Goal: Complete application form

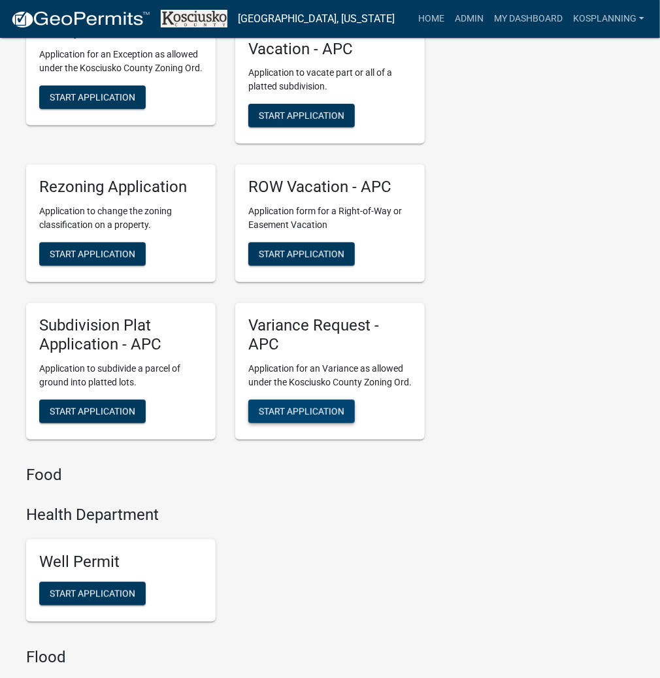
click at [288, 416] on span "Start Application" at bounding box center [302, 411] width 86 height 10
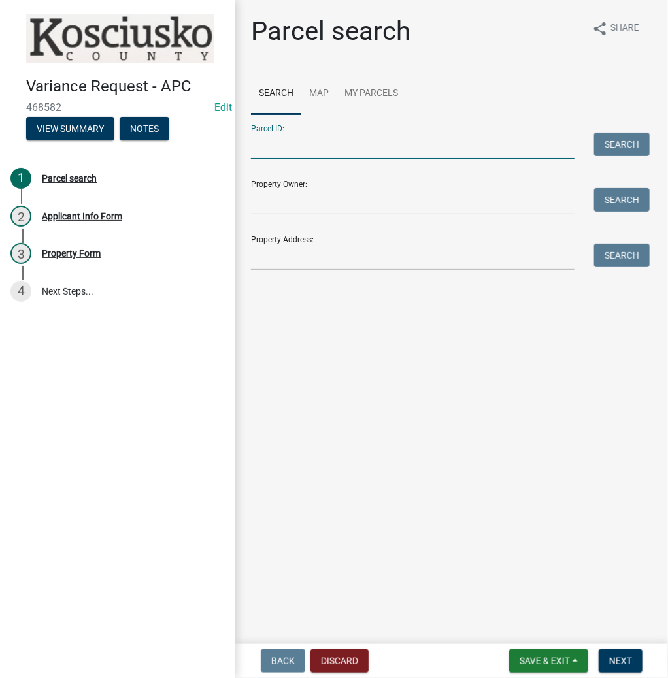
click at [282, 152] on input "Parcel ID:" at bounding box center [413, 146] width 324 height 27
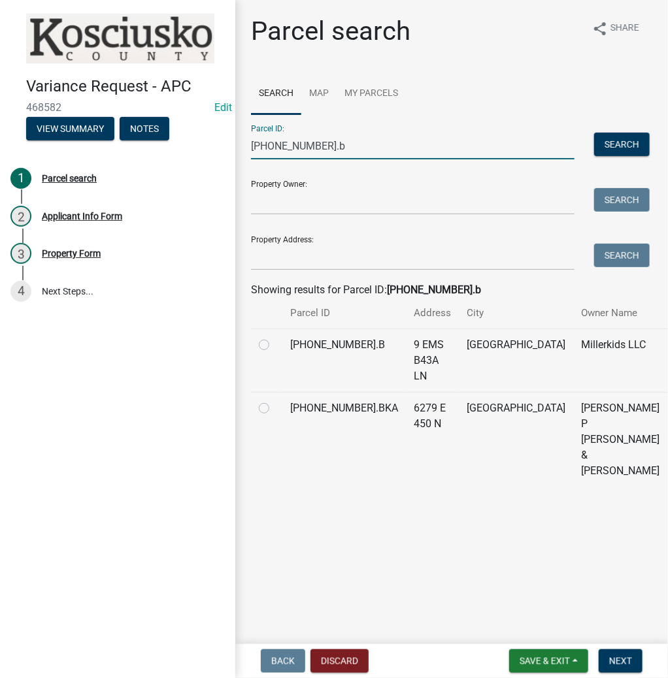
type input "[PHONE_NUMBER].b"
click at [275, 337] on label at bounding box center [275, 337] width 0 height 0
click at [275, 346] on input "radio" at bounding box center [279, 341] width 8 height 8
radio input "true"
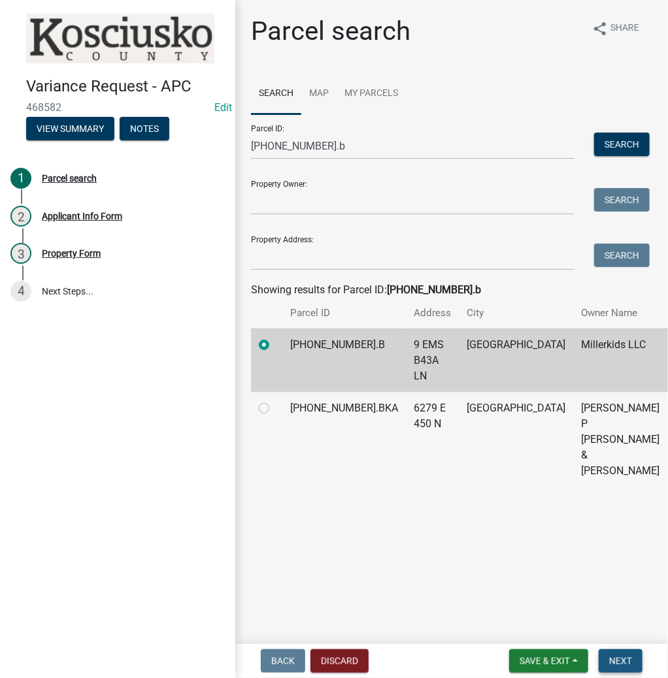
click at [622, 663] on span "Next" at bounding box center [620, 661] width 23 height 10
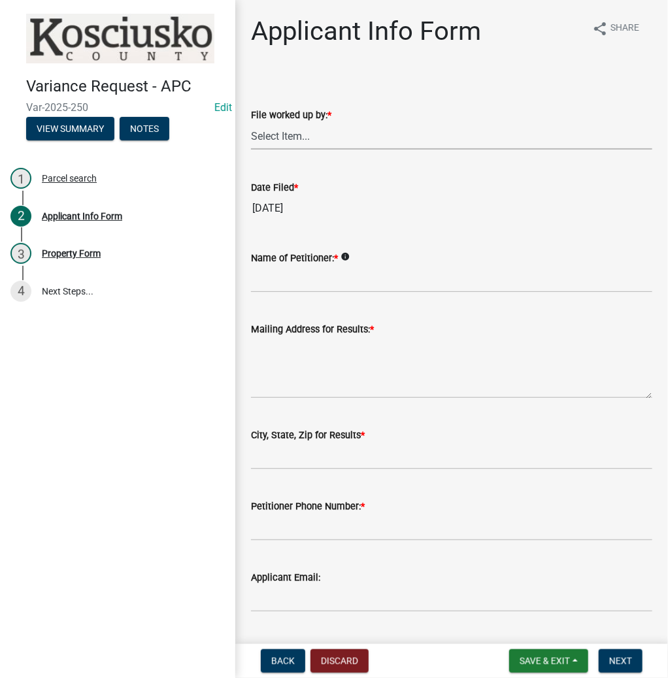
click at [299, 137] on select "Select Item... MMS LT AT CS [PERSON_NAME]" at bounding box center [451, 136] width 401 height 27
click at [251, 123] on select "Select Item... MMS LT AT CS [PERSON_NAME]" at bounding box center [451, 136] width 401 height 27
select select "fc758b50-acba-4166-9f24-5248f0f78016"
click at [293, 276] on input "Name of Petitioner: *" at bounding box center [451, 279] width 401 height 27
type input "[PERSON_NAME]"
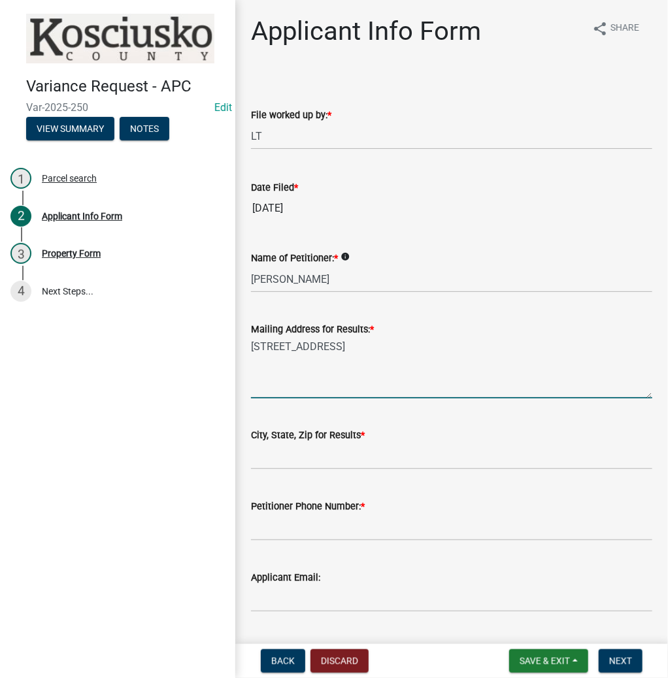
type textarea "[STREET_ADDRESS]"
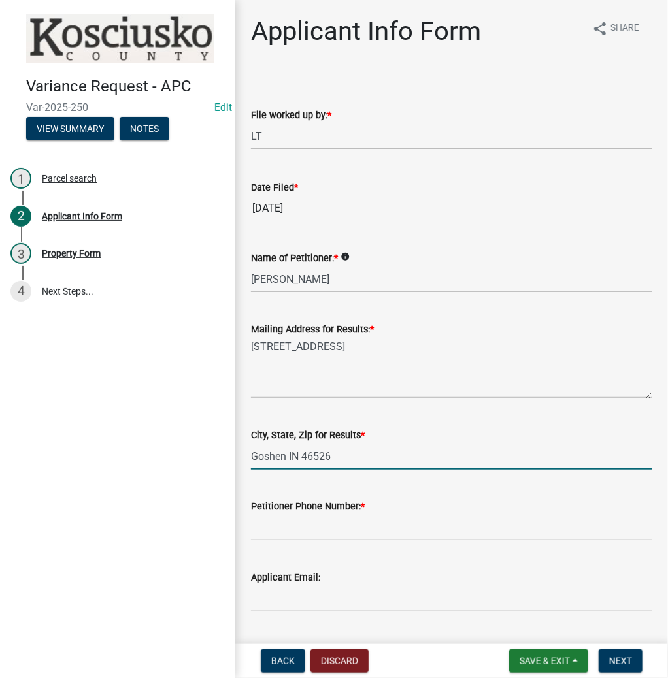
type input "Goshen IN 46526"
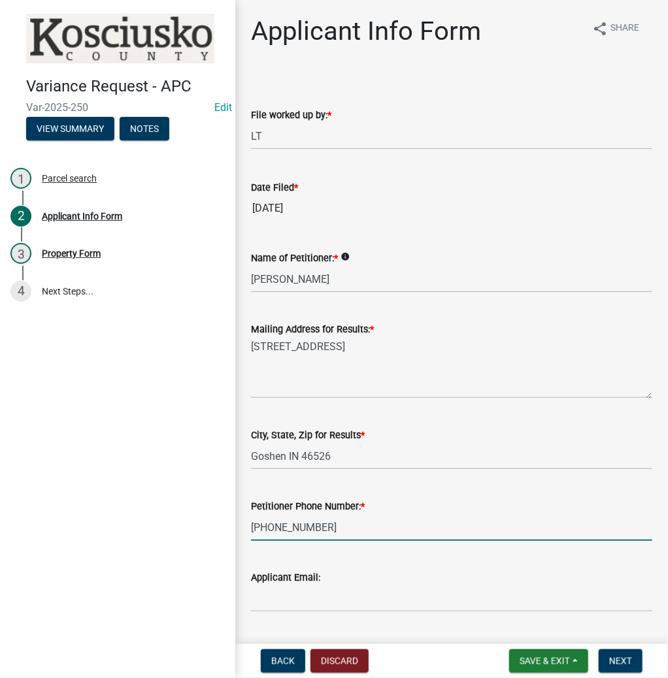
type input "[PHONE_NUMBER]"
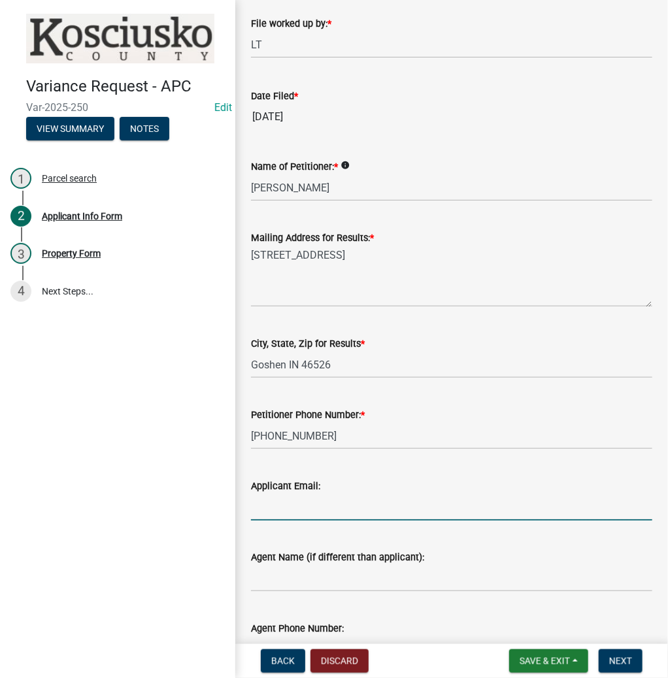
scroll to position [248, 0]
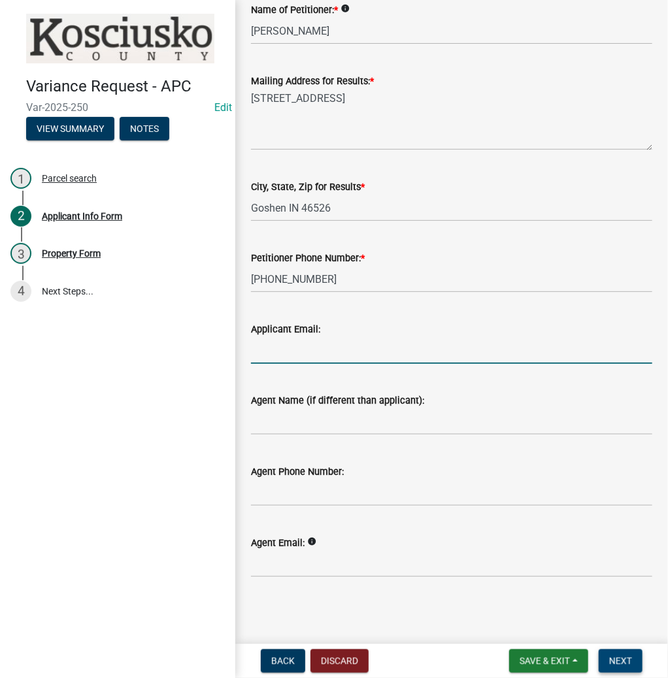
click at [620, 656] on span "Next" at bounding box center [620, 661] width 23 height 10
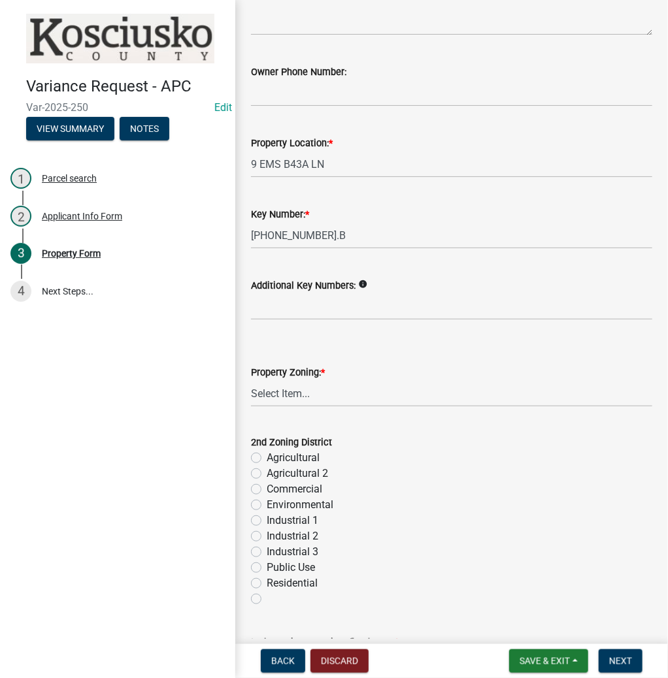
scroll to position [209, 0]
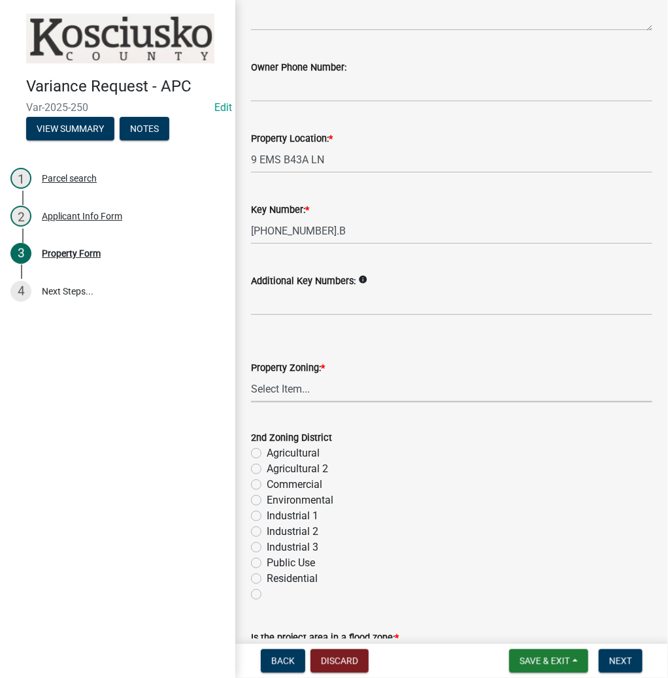
click at [285, 395] on select "Select Item... Agricultural Agricultural 2 Commercial Environmental Industrial …" at bounding box center [451, 389] width 401 height 27
click at [251, 376] on select "Select Item... Agricultural Agricultural 2 Commercial Environmental Industrial …" at bounding box center [451, 389] width 401 height 27
select select "ea119d11-e52e-4559-b746-af06211fe819"
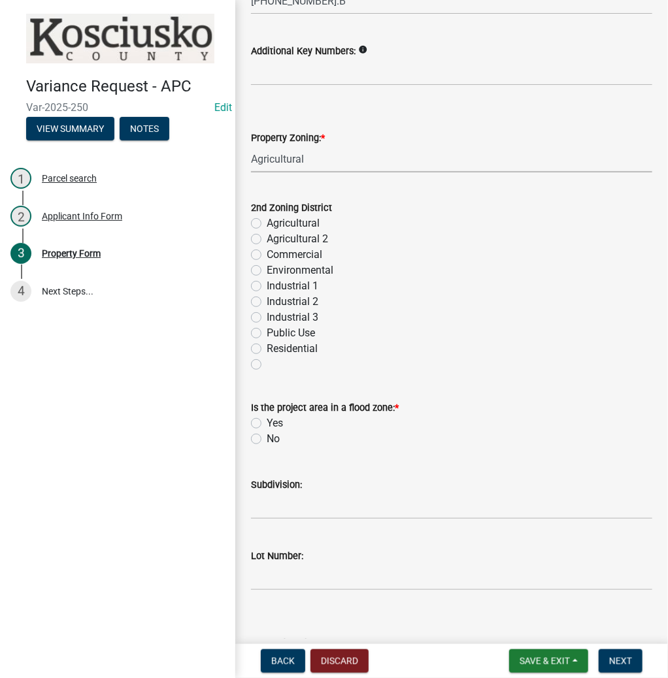
scroll to position [471, 0]
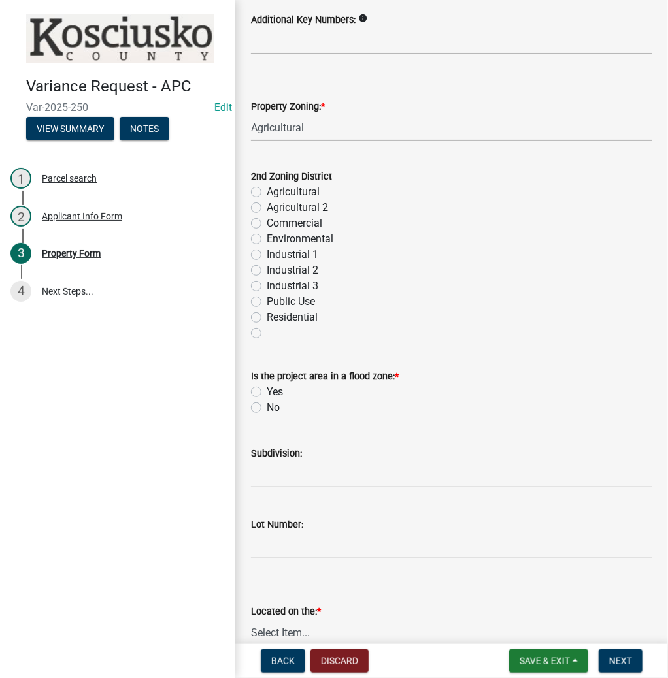
click at [267, 409] on label "No" at bounding box center [273, 408] width 13 height 16
click at [267, 409] on input "No" at bounding box center [271, 404] width 8 height 8
radio input "true"
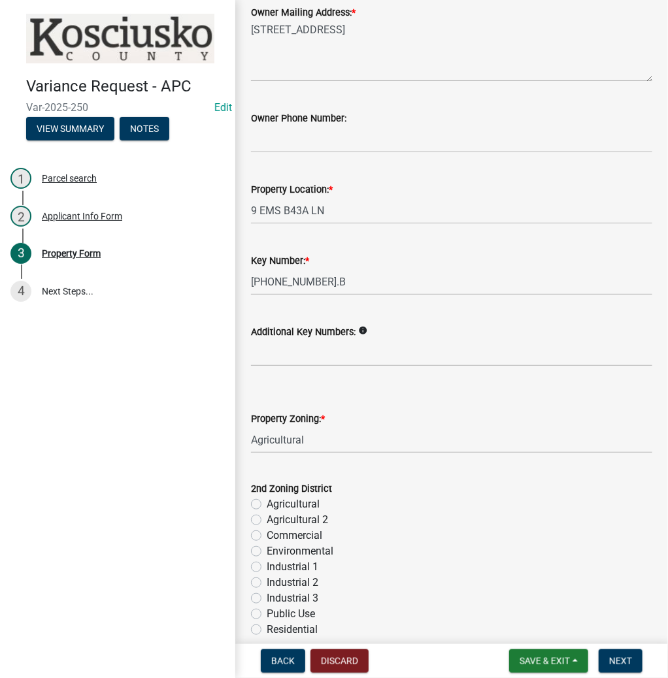
scroll to position [157, 0]
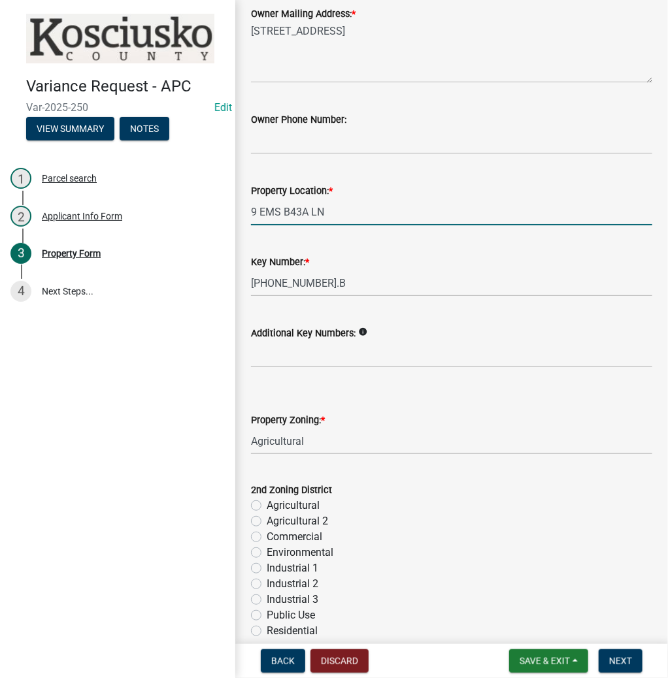
click at [252, 210] on input "9 EMS B43A LN" at bounding box center [451, 212] width 401 height 27
type input "39 EMS B43A LN"
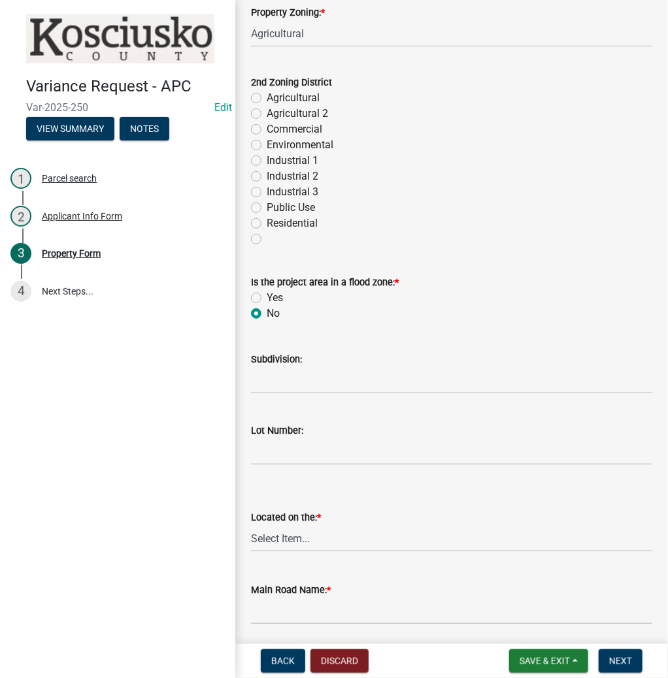
scroll to position [627, 0]
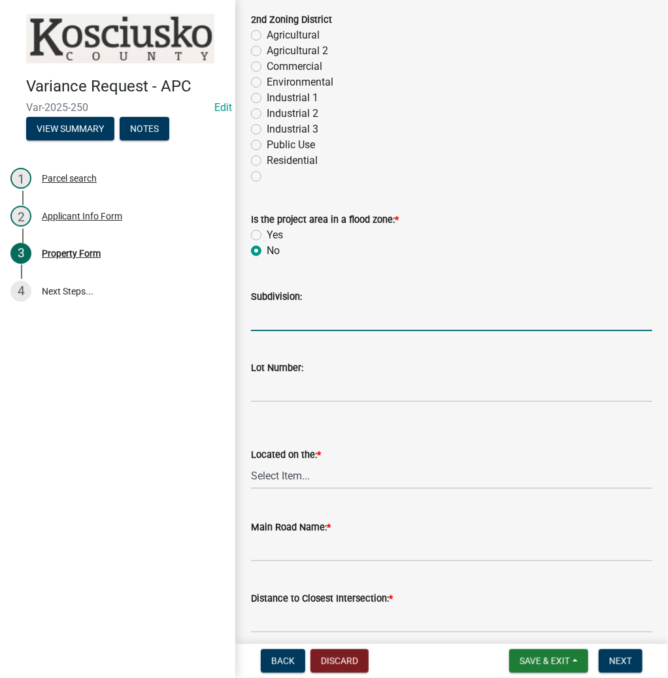
click at [288, 320] on input "Subdivision:" at bounding box center [451, 318] width 401 height 27
type input "Seasonal [GEOGRAPHIC_DATA]"
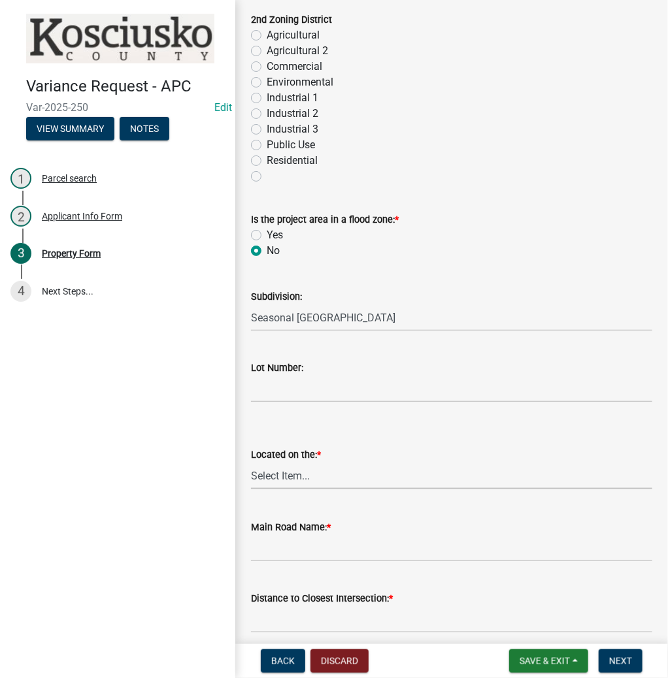
click at [303, 481] on select "Select Item... North Northeast Northwest South Southeast Southwest [GEOGRAPHIC_…" at bounding box center [451, 476] width 401 height 27
click at [251, 463] on select "Select Item... North Northeast Northwest South Southeast Southwest [GEOGRAPHIC_…" at bounding box center [451, 476] width 401 height 27
select select "a970d481-4b24-4397-adea-9fa616519827"
click at [287, 546] on input "Main Road Name: *" at bounding box center [451, 548] width 401 height 27
type input "e"
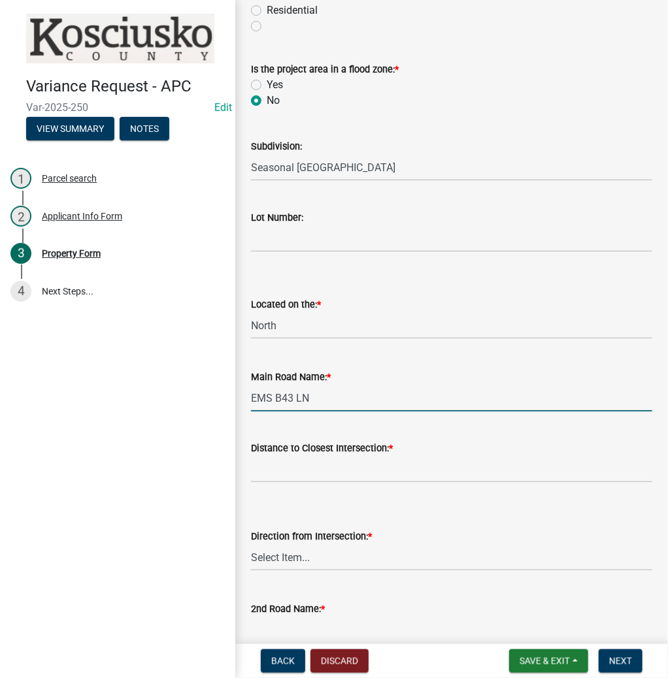
scroll to position [924, 0]
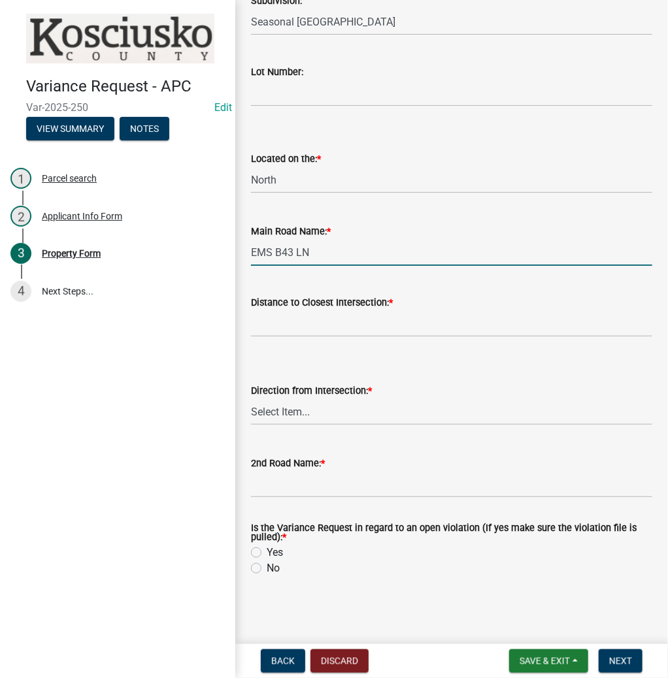
type input "EMS B43 LN"
click at [285, 323] on input "text" at bounding box center [451, 323] width 401 height 27
type input "0"
click at [288, 403] on select "Select Item... North Northeast Northwest South Southeast Southwest [GEOGRAPHIC_…" at bounding box center [451, 412] width 401 height 27
click at [251, 399] on select "Select Item... North Northeast Northwest South Southeast Southwest [GEOGRAPHIC_…" at bounding box center [451, 412] width 401 height 27
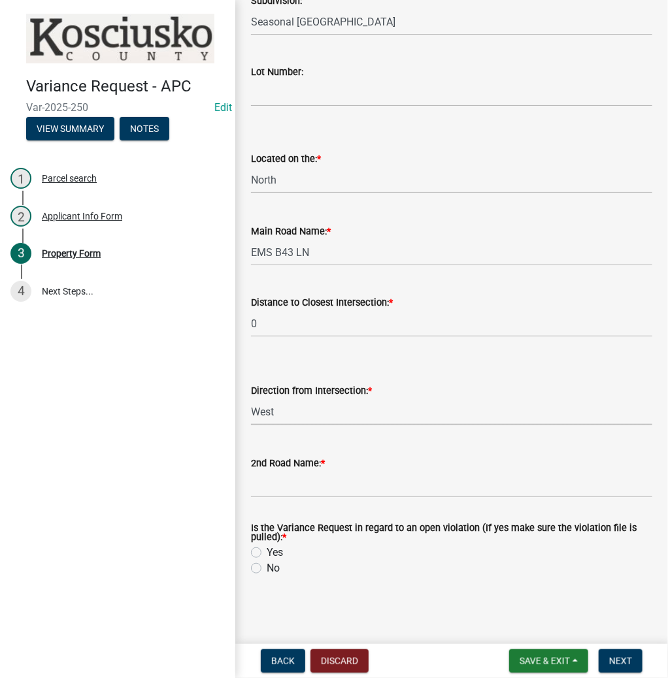
select select "b983368b-bd6c-49f0-a245-937c986c7d91"
click at [301, 488] on input "2nd Road Name: *" at bounding box center [451, 484] width 401 height 27
type input "[PERSON_NAME]"
click at [267, 552] on label "Yes" at bounding box center [275, 553] width 16 height 16
click at [267, 552] on input "Yes" at bounding box center [271, 549] width 8 height 8
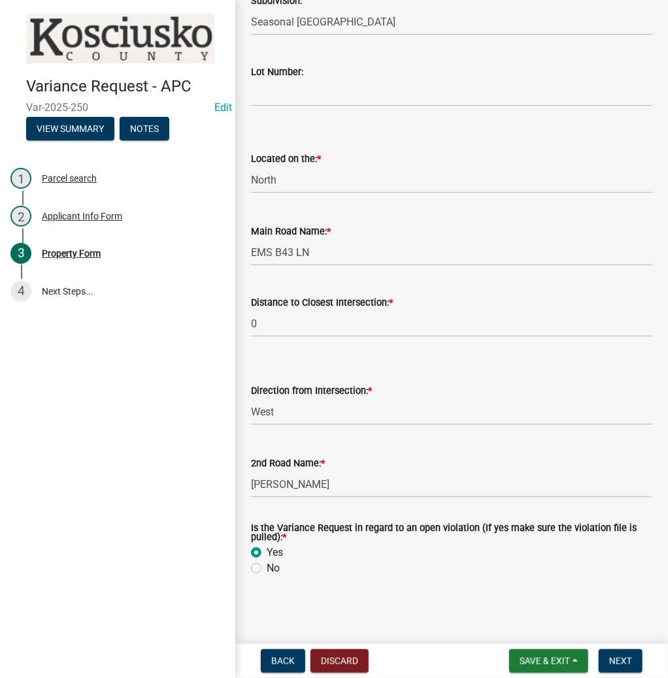
radio input "true"
click at [618, 656] on span "Next" at bounding box center [620, 661] width 23 height 10
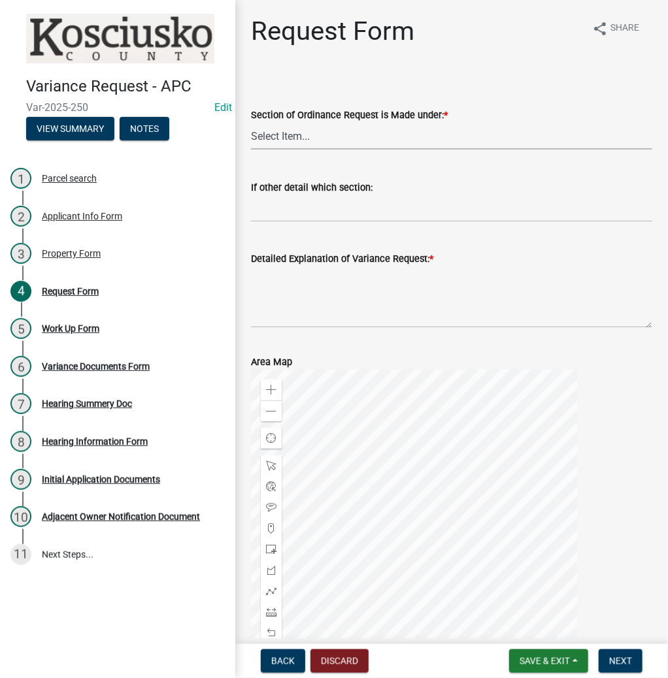
click at [367, 128] on select "Select Item... 2.10 I1 Criteria 2.11 I2 Criteria I3 Criteria 2.15 Lot and Yard …" at bounding box center [451, 136] width 401 height 27
click at [251, 123] on select "Select Item... 2.10 I1 Criteria 2.11 I2 Criteria I3 Criteria 2.15 Lot and Yard …" at bounding box center [451, 136] width 401 height 27
select select "77eb12f8-2a64-4a31-bfec-9b00716b2165"
click at [363, 309] on textarea "Detailed Explanation of Variance Request: *" at bounding box center [451, 297] width 401 height 61
type textarea "t"
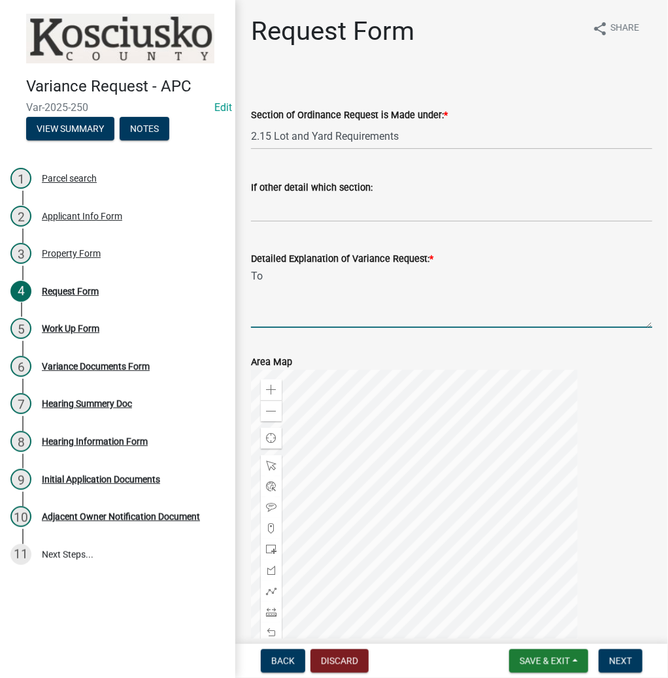
type textarea "T"
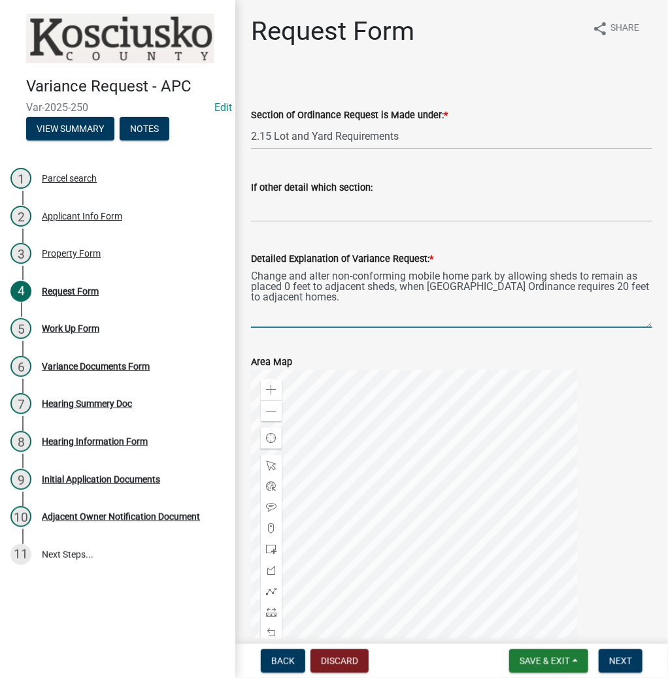
drag, startPoint x: 475, startPoint y: 276, endPoint x: 474, endPoint y: 288, distance: 11.2
click at [505, 306] on textarea "Change and alter non-conforming mobile home park by allowing sheds to remain as…" at bounding box center [451, 297] width 401 height 61
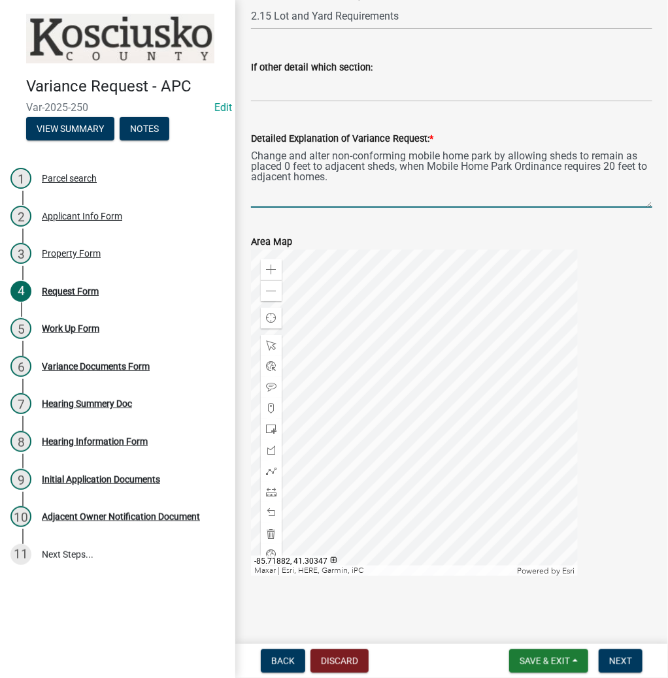
scroll to position [120, 0]
type textarea "Change and alter non-conforming mobile home park by allowing sheds to remain as…"
click at [614, 657] on span "Next" at bounding box center [620, 661] width 23 height 10
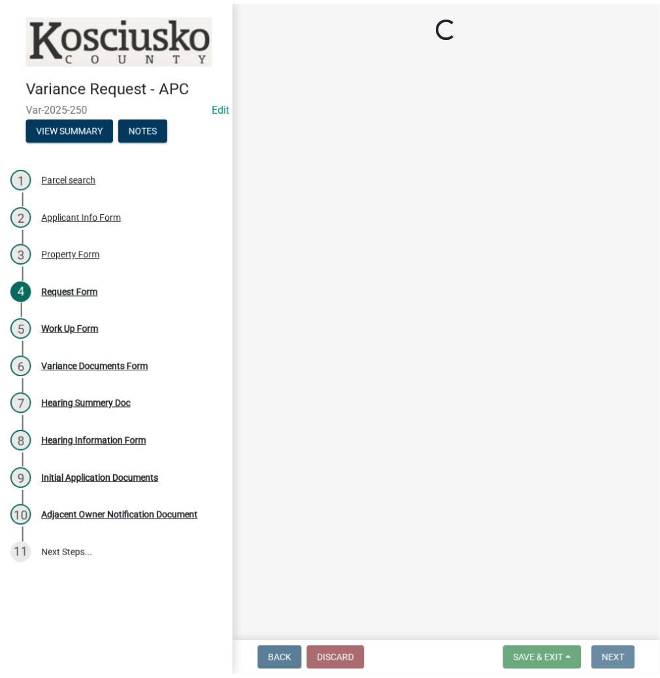
scroll to position [0, 0]
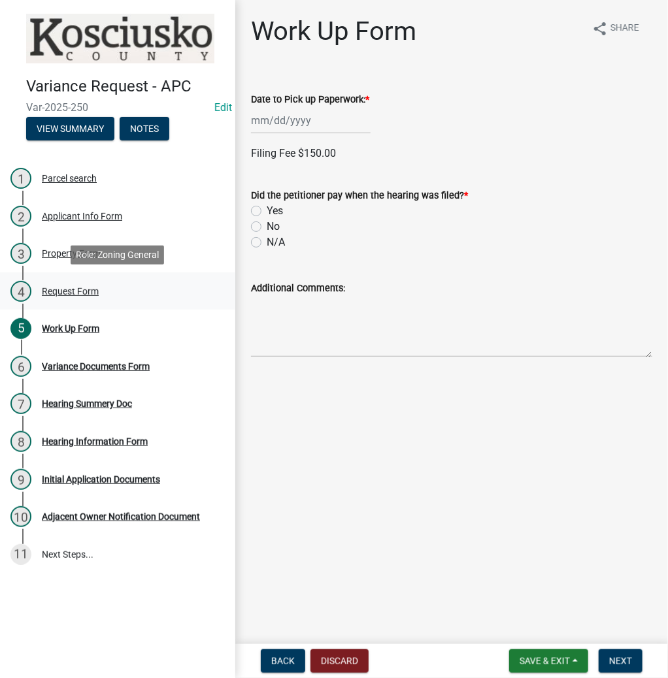
click at [84, 288] on div "Request Form" at bounding box center [70, 291] width 57 height 9
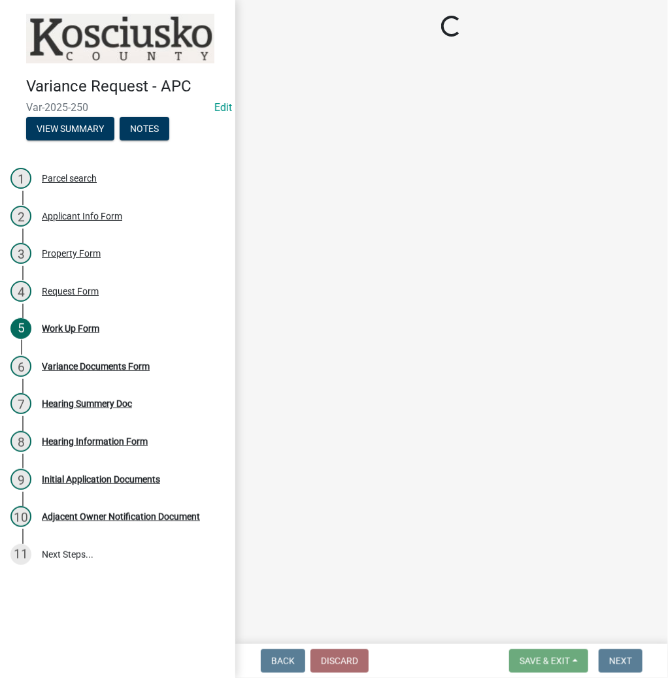
select select "77eb12f8-2a64-4a31-bfec-9b00716b2165"
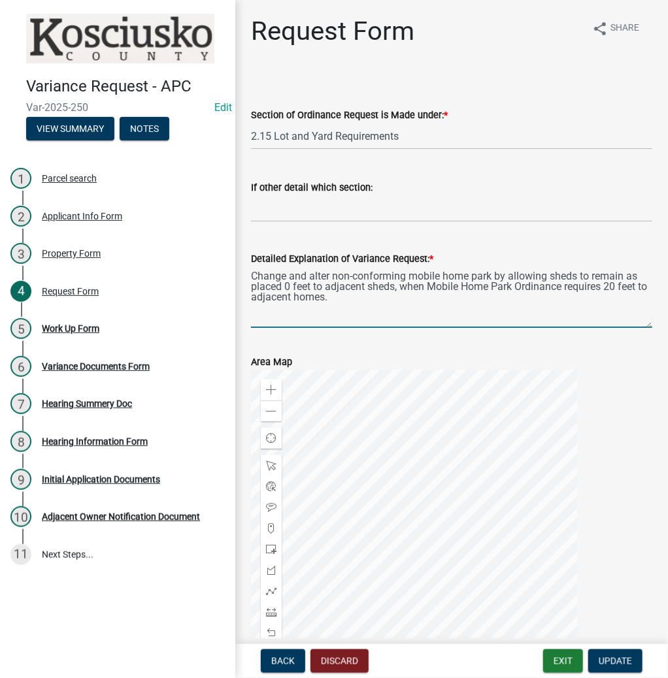
click at [379, 293] on textarea "Change and alter non-conforming mobile home park by allowing sheds to remain as…" at bounding box center [451, 297] width 401 height 61
click at [363, 295] on textarea "Change and alter non-conforming mobile home park by allowing sheds to remain as…" at bounding box center [451, 297] width 401 height 61
click at [514, 299] on textarea "Change and alter non-conforming mobile home park by allowing sheds to remain as…" at bounding box center [451, 297] width 401 height 61
type textarea "Change and alter non-conforming mobile home park by allowing sheds to remain as…"
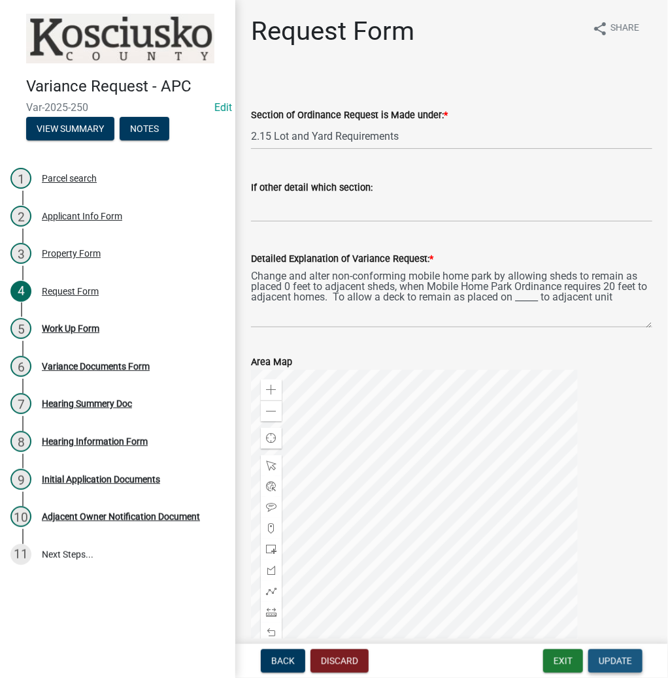
click at [612, 656] on span "Update" at bounding box center [615, 661] width 33 height 10
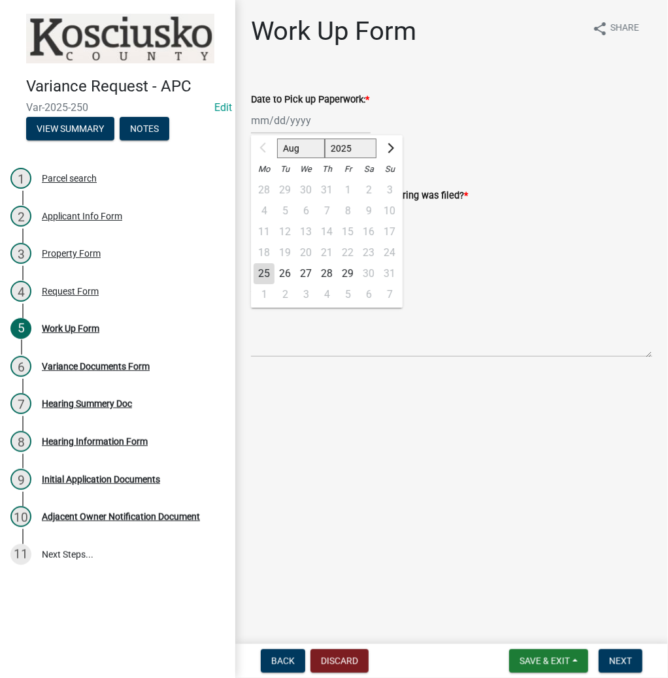
click at [282, 115] on div "Aug Sep Oct Nov [DATE] 2026 2027 2028 2029 2030 2031 2032 2033 2034 2035 2036 2…" at bounding box center [311, 120] width 120 height 27
click at [393, 145] on button "Next month" at bounding box center [390, 148] width 16 height 21
select select "9"
click at [267, 256] on div "22" at bounding box center [264, 252] width 21 height 21
type input "[DATE]"
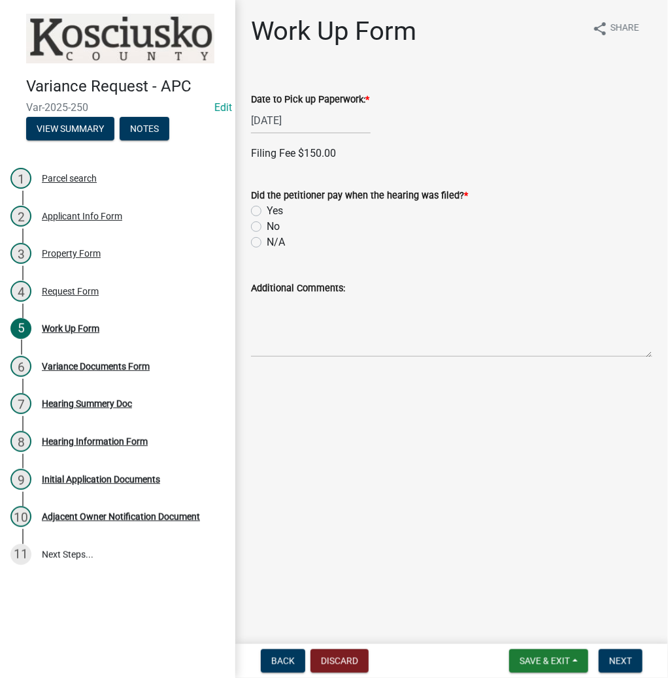
click at [267, 227] on label "No" at bounding box center [273, 227] width 13 height 16
click at [267, 227] on input "No" at bounding box center [271, 223] width 8 height 8
radio input "true"
click at [627, 658] on span "Next" at bounding box center [620, 661] width 23 height 10
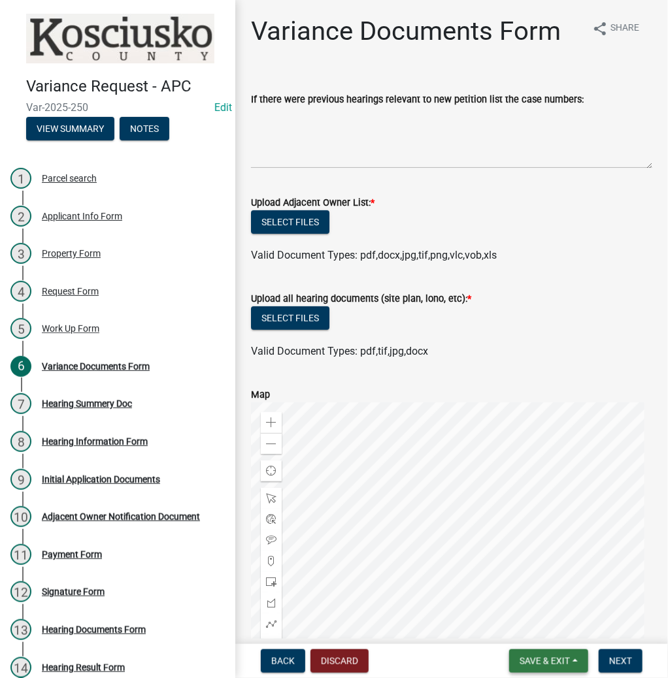
click at [532, 664] on span "Save & Exit" at bounding box center [545, 661] width 50 height 10
click at [532, 632] on button "Save & Exit" at bounding box center [536, 627] width 105 height 31
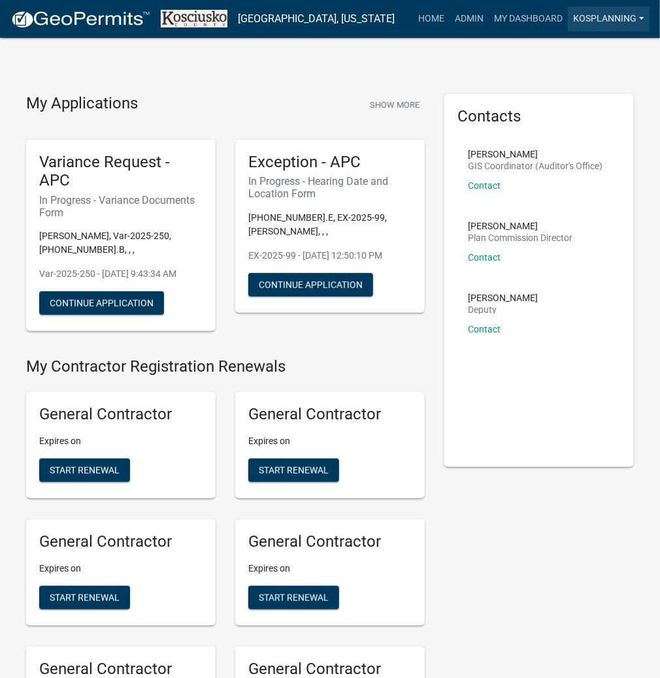
click at [588, 19] on link "kosplanning" at bounding box center [609, 19] width 82 height 25
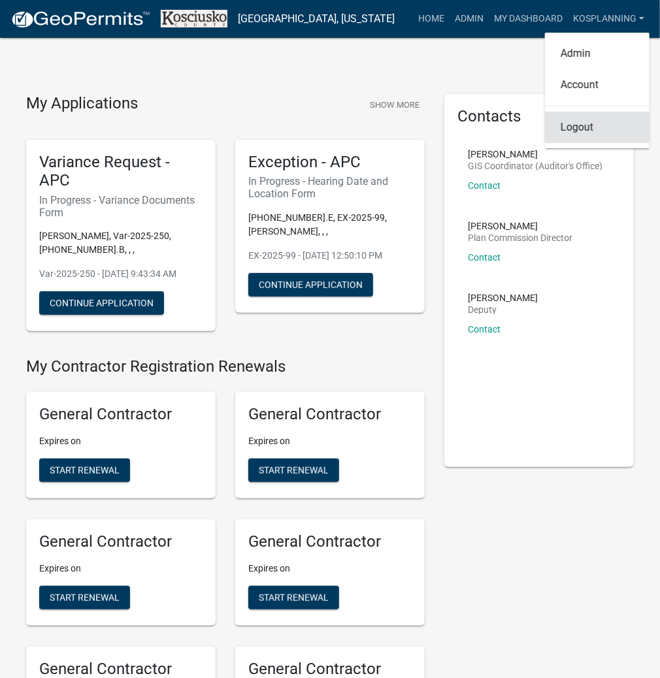
click at [576, 123] on link "Logout" at bounding box center [597, 127] width 105 height 31
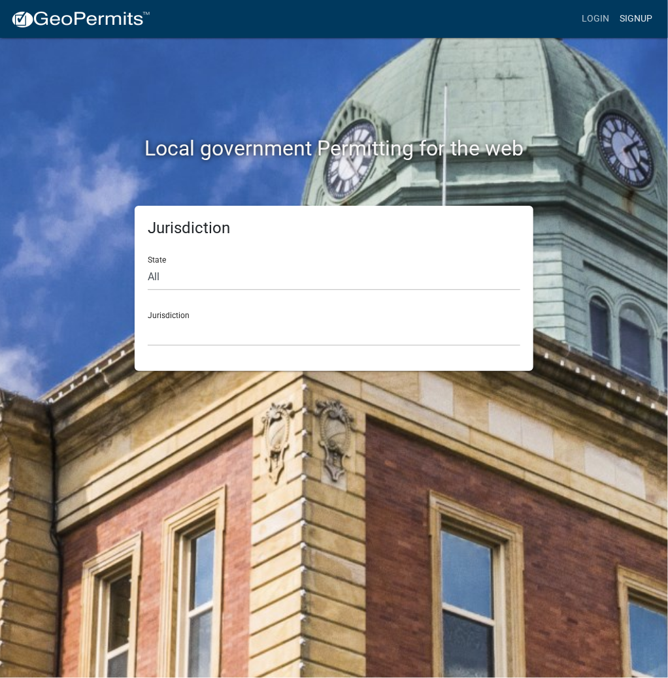
click at [622, 18] on link "Signup" at bounding box center [635, 19] width 43 height 25
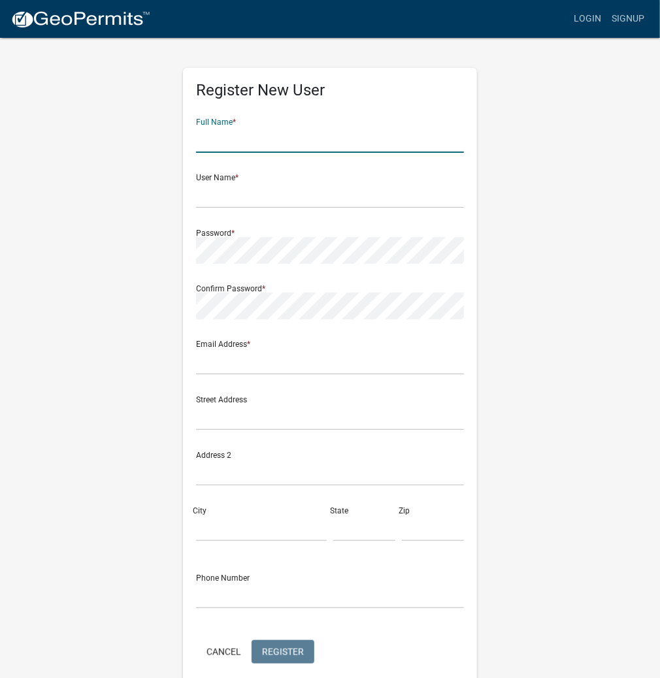
click at [259, 148] on input "text" at bounding box center [330, 139] width 268 height 27
type input "d"
type input "A"
type input "[PERSON_NAME]"
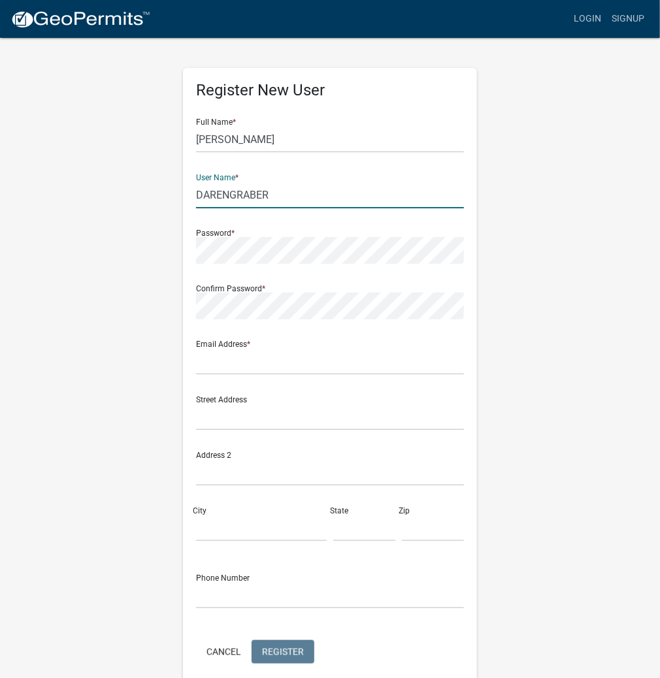
type input "DARENGRABER"
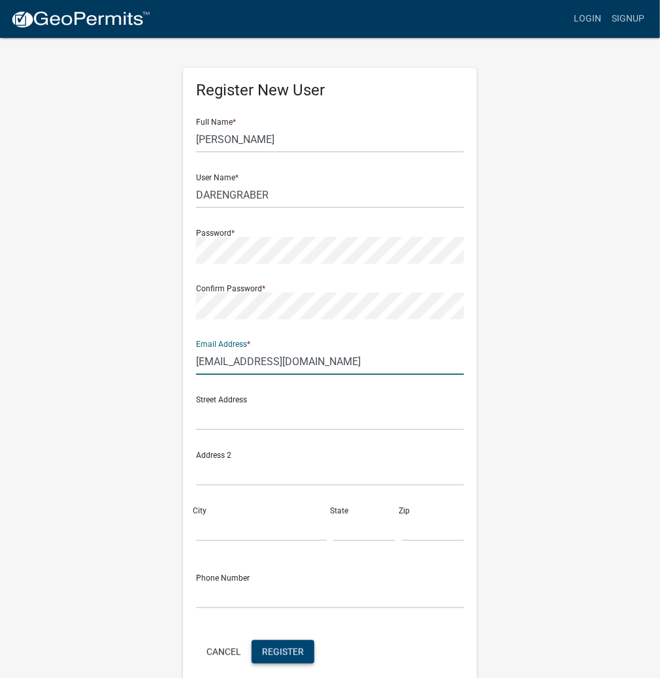
type input "[EMAIL_ADDRESS][DOMAIN_NAME]"
click at [276, 652] on span "Register" at bounding box center [283, 651] width 42 height 10
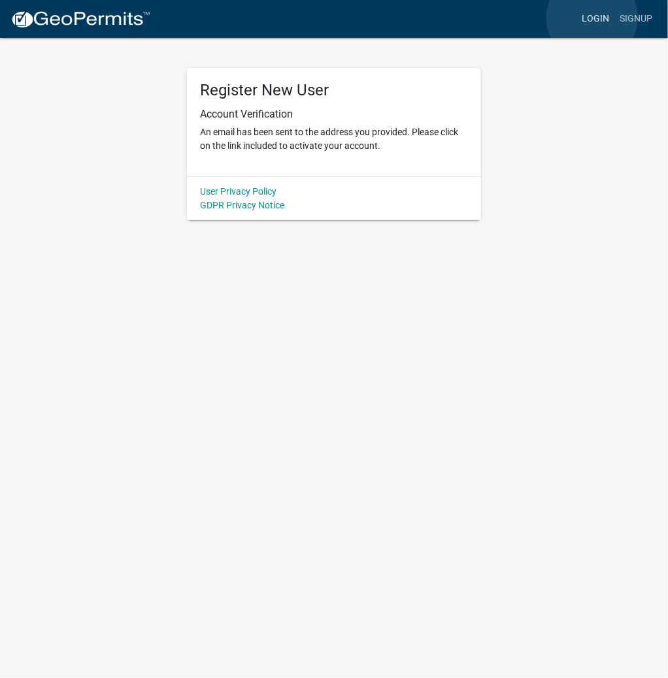
click at [592, 18] on link "Login" at bounding box center [595, 19] width 38 height 25
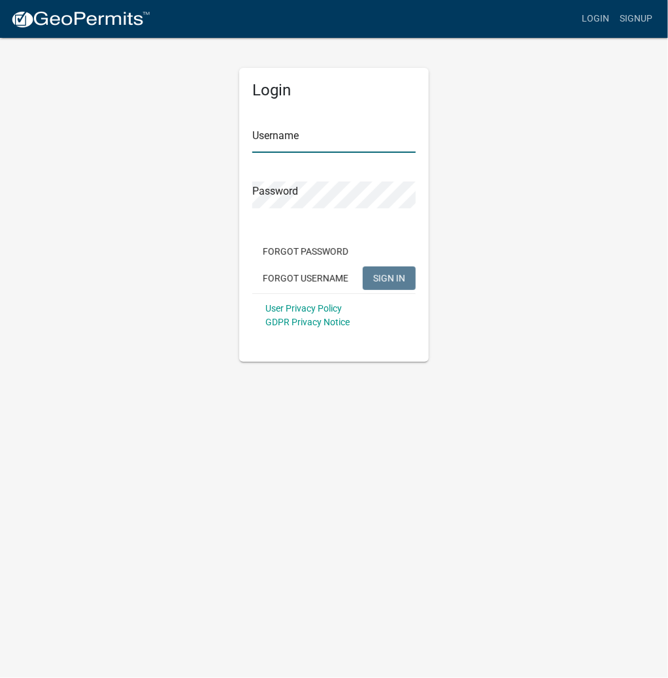
click at [320, 146] on input "Username" at bounding box center [333, 139] width 163 height 27
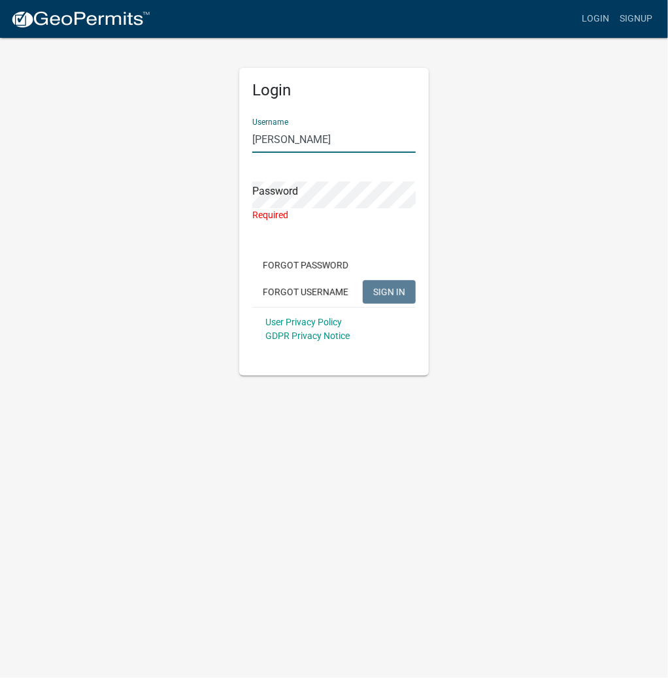
click at [334, 139] on input "[PERSON_NAME]" at bounding box center [333, 139] width 163 height 27
type input "DARENGRABER"
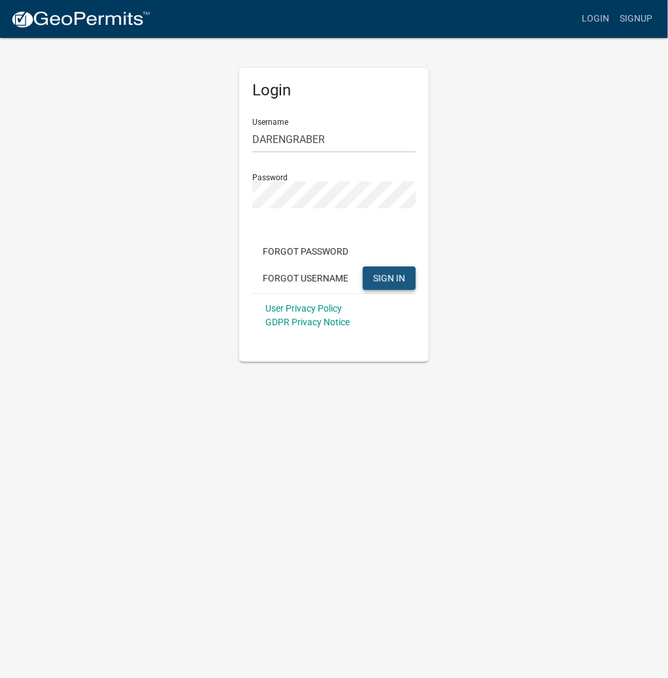
click at [382, 280] on span "SIGN IN" at bounding box center [389, 278] width 32 height 10
